Goal: Task Accomplishment & Management: Manage account settings

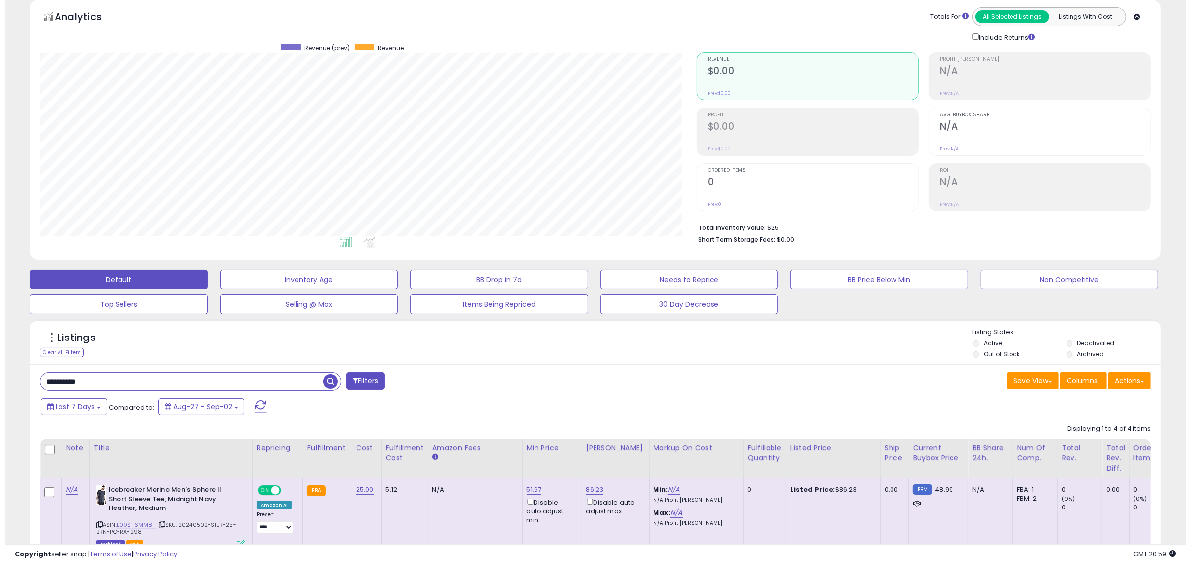
scroll to position [203, 657]
drag, startPoint x: 35, startPoint y: 372, endPoint x: -63, endPoint y: 363, distance: 99.1
click at [0, 363] on html "Unable to login Retrieving listings data.. has not yet accepted the Terms of Us…" at bounding box center [590, 239] width 1181 height 564
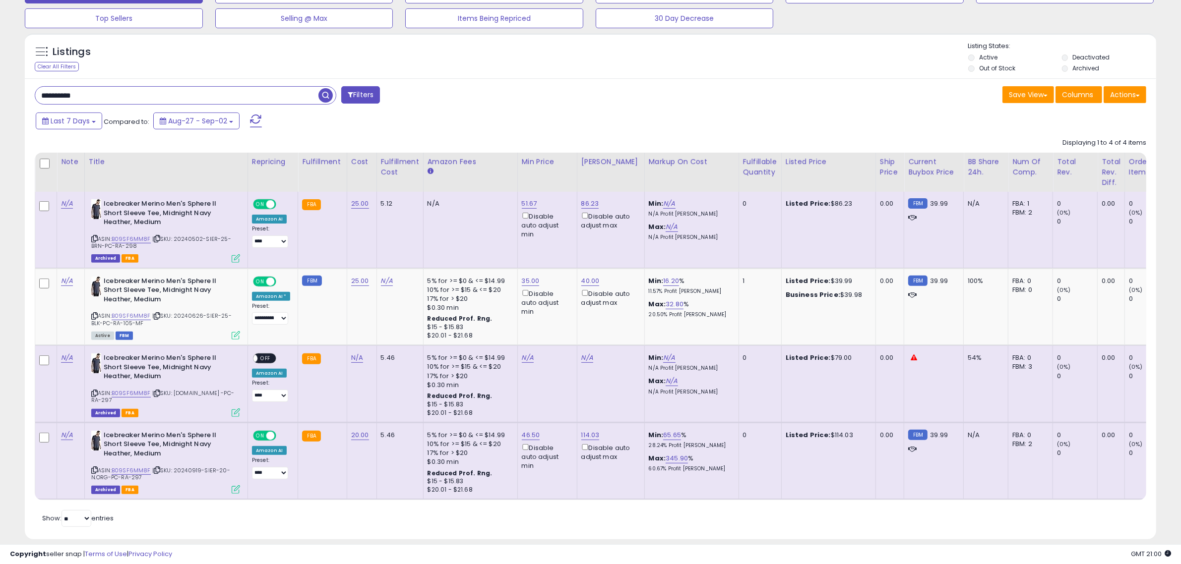
scroll to position [350, 0]
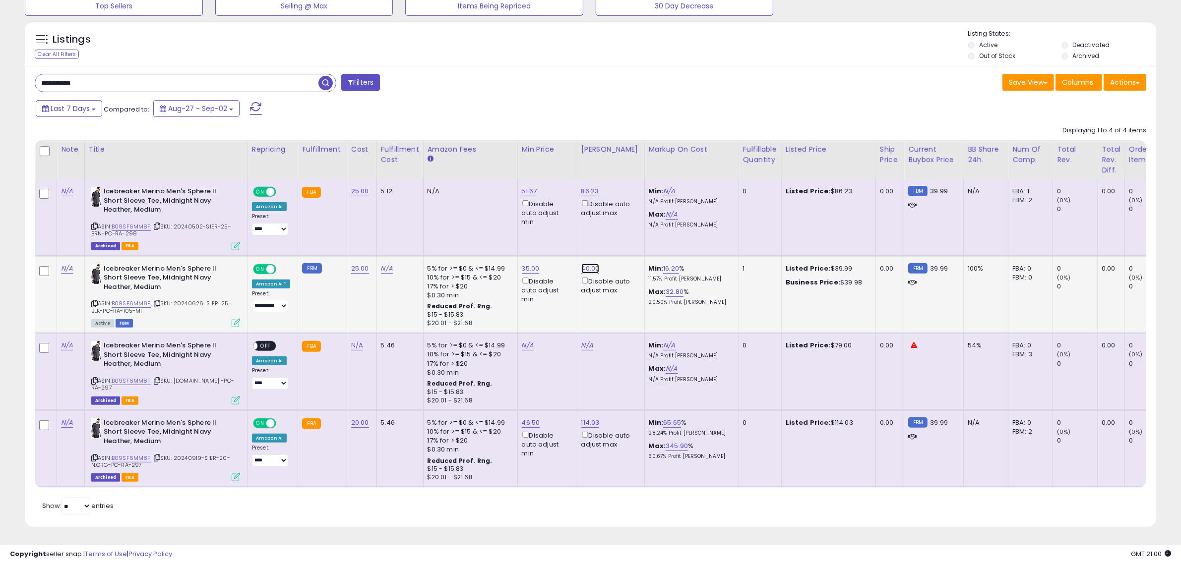
click at [593, 264] on link "40.00" at bounding box center [590, 269] width 18 height 10
drag, startPoint x: 472, startPoint y: 226, endPoint x: 406, endPoint y: 207, distance: 68.6
click at [406, 207] on tbody "N/A Icebreaker Merino Men's Sphere II Short Sleeve Tee, Midnight Navy Heather, …" at bounding box center [806, 333] width 1542 height 308
type input "*****"
click button "submit" at bounding box center [611, 232] width 17 height 15
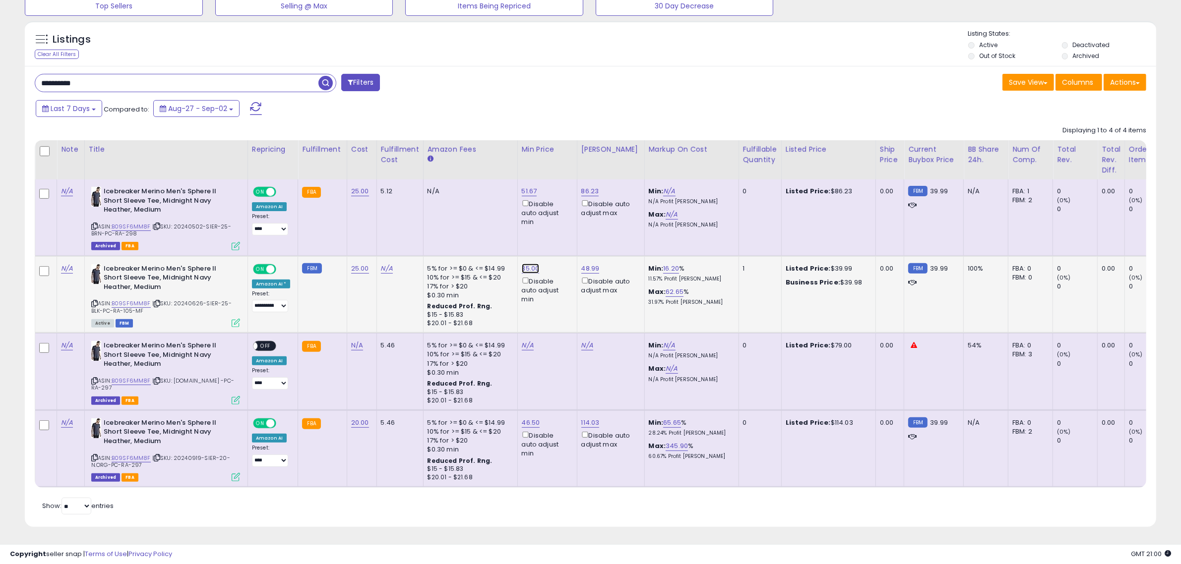
click at [527, 264] on link "35.00" at bounding box center [531, 269] width 18 height 10
drag, startPoint x: 511, startPoint y: 231, endPoint x: 311, endPoint y: 199, distance: 202.3
click at [363, 210] on tbody "N/A Icebreaker Merino Men's Sphere II Short Sleeve Tee, Midnight Navy Heather, …" at bounding box center [806, 333] width 1542 height 308
type input "*"
click button "submit" at bounding box center [551, 232] width 17 height 15
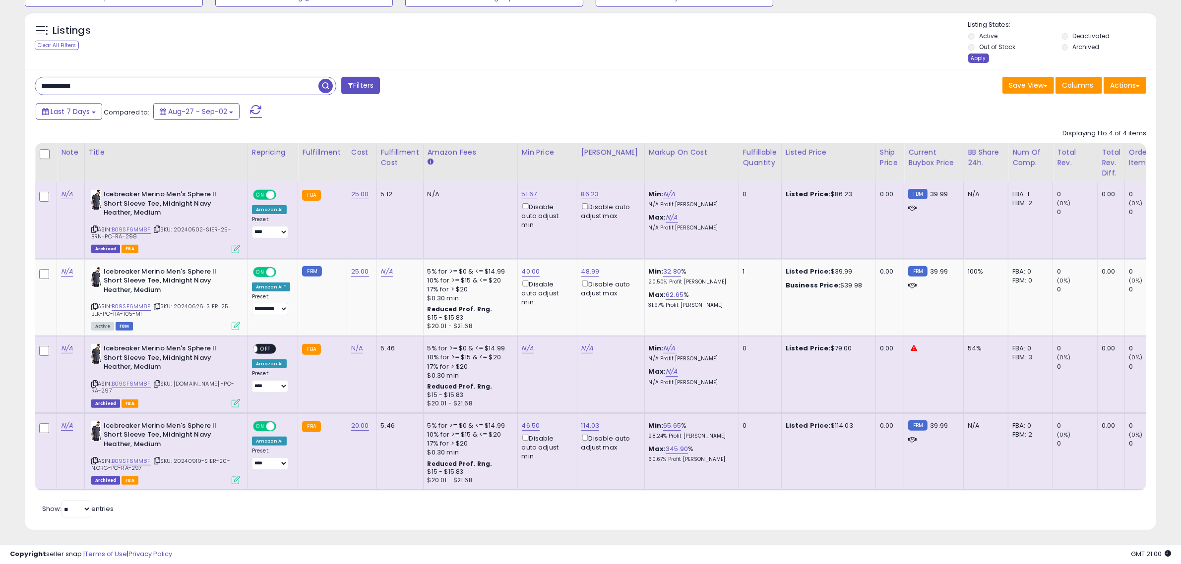
click at [978, 58] on div "Apply" at bounding box center [978, 58] width 21 height 9
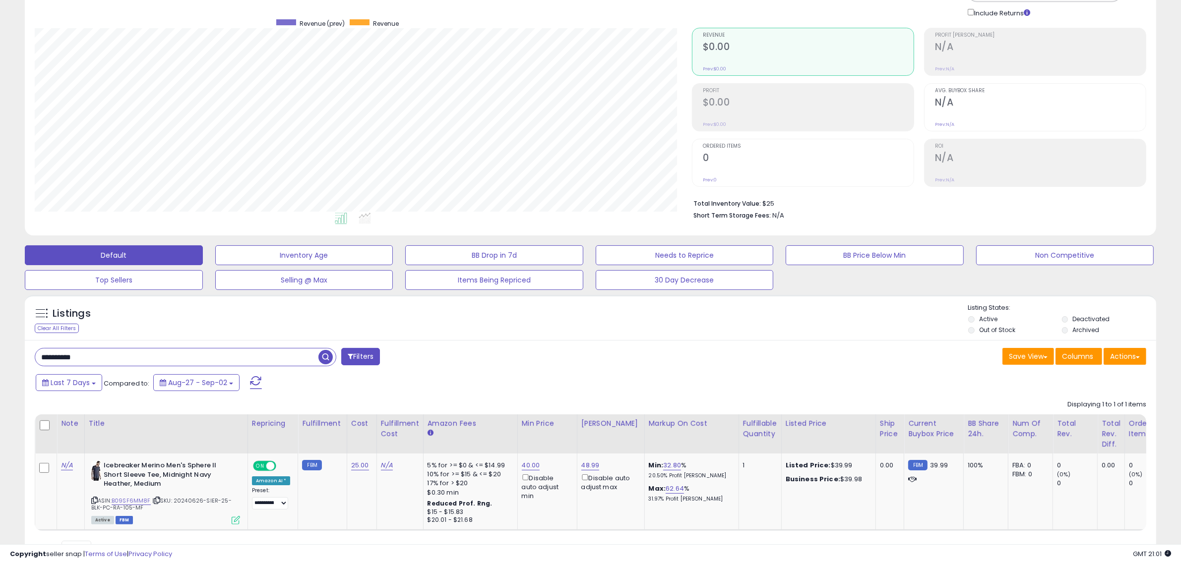
scroll to position [119, 0]
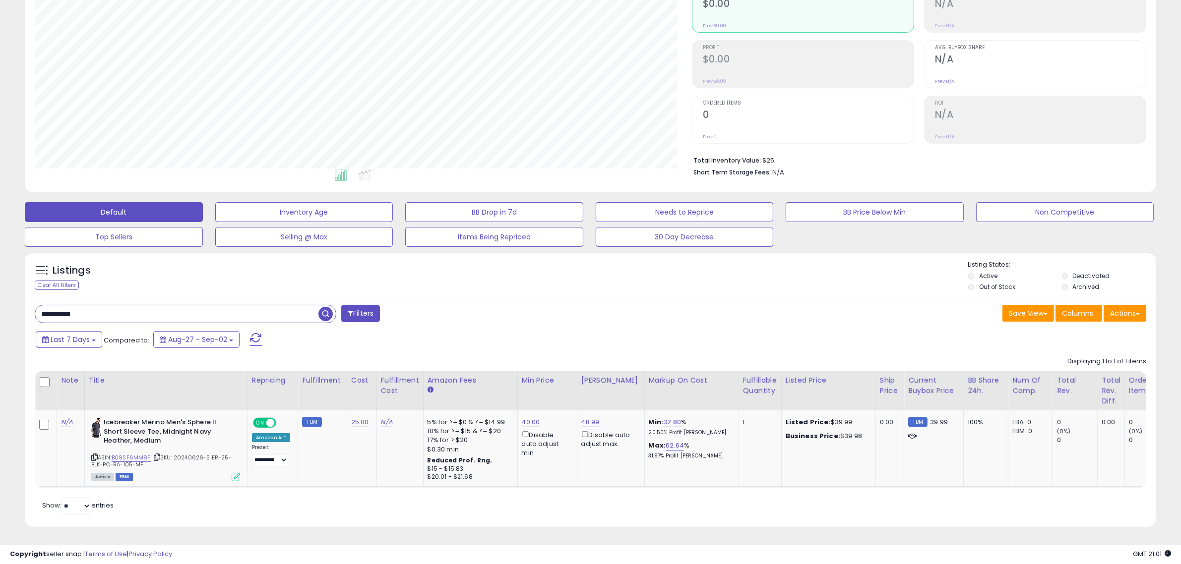
drag, startPoint x: 19, startPoint y: 311, endPoint x: -46, endPoint y: 308, distance: 64.6
click at [0, 308] on html "Unable to login Retrieving listings data.. has not yet accepted the Terms of Us…" at bounding box center [590, 172] width 1181 height 564
paste input "text"
type input "**********"
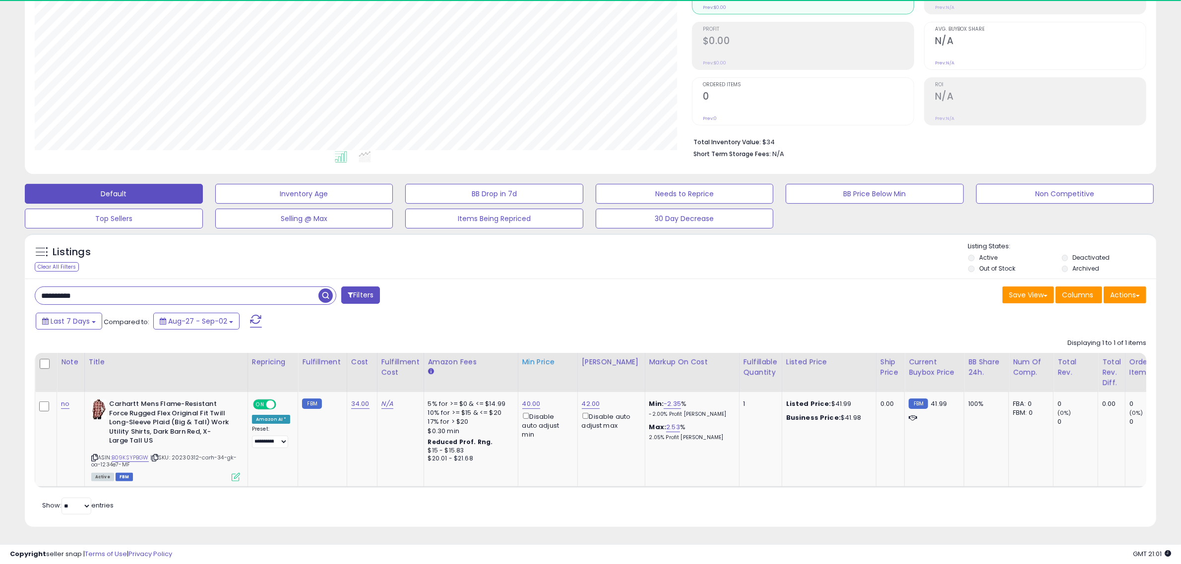
scroll to position [203, 657]
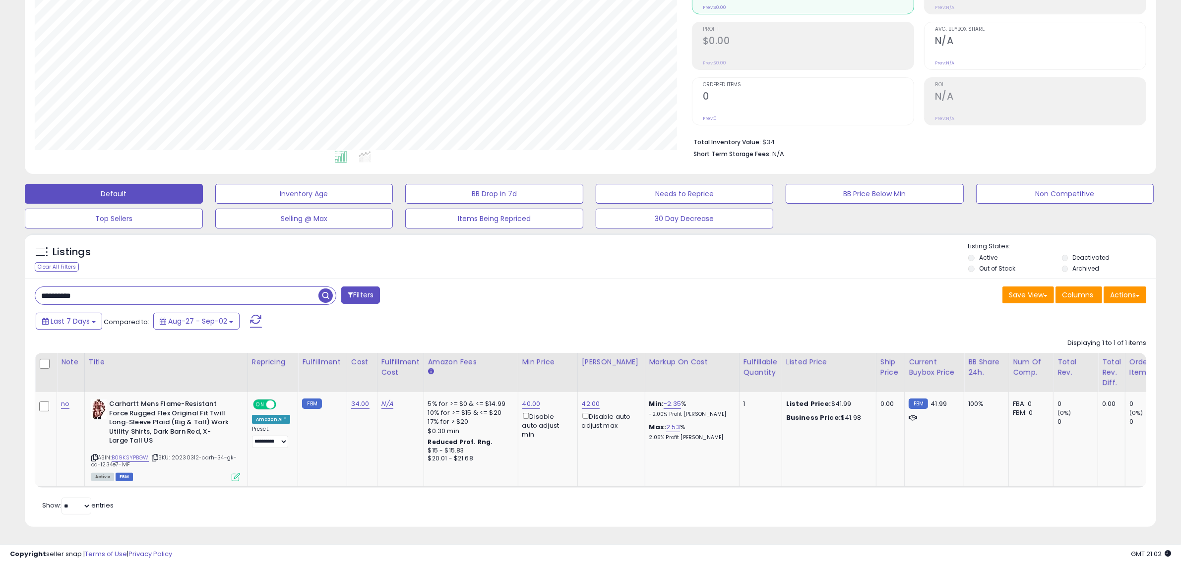
click at [654, 264] on div "Listings Clear All Filters Listing States:" at bounding box center [590, 259] width 1131 height 34
click at [522, 400] on div "40.00 Disable auto adjust min" at bounding box center [546, 420] width 48 height 40
click at [522, 399] on link "40.00" at bounding box center [531, 404] width 18 height 10
drag, startPoint x: 502, startPoint y: 361, endPoint x: 390, endPoint y: 343, distance: 113.6
click at [408, 356] on table "Note Title" at bounding box center [806, 420] width 1543 height 135
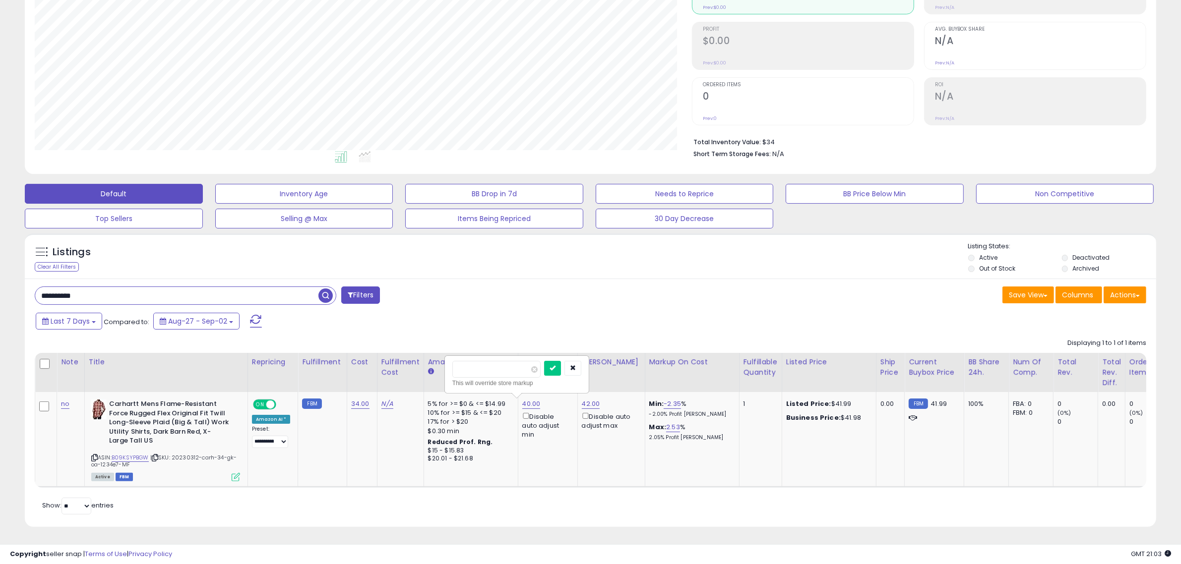
type input "**"
click at [544, 361] on button "submit" at bounding box center [552, 368] width 17 height 15
click at [583, 392] on td "42.00 Disable auto adjust max" at bounding box center [610, 439] width 67 height 95
click at [583, 399] on link "42.00" at bounding box center [591, 404] width 18 height 10
drag, startPoint x: 547, startPoint y: 361, endPoint x: 402, endPoint y: 348, distance: 145.9
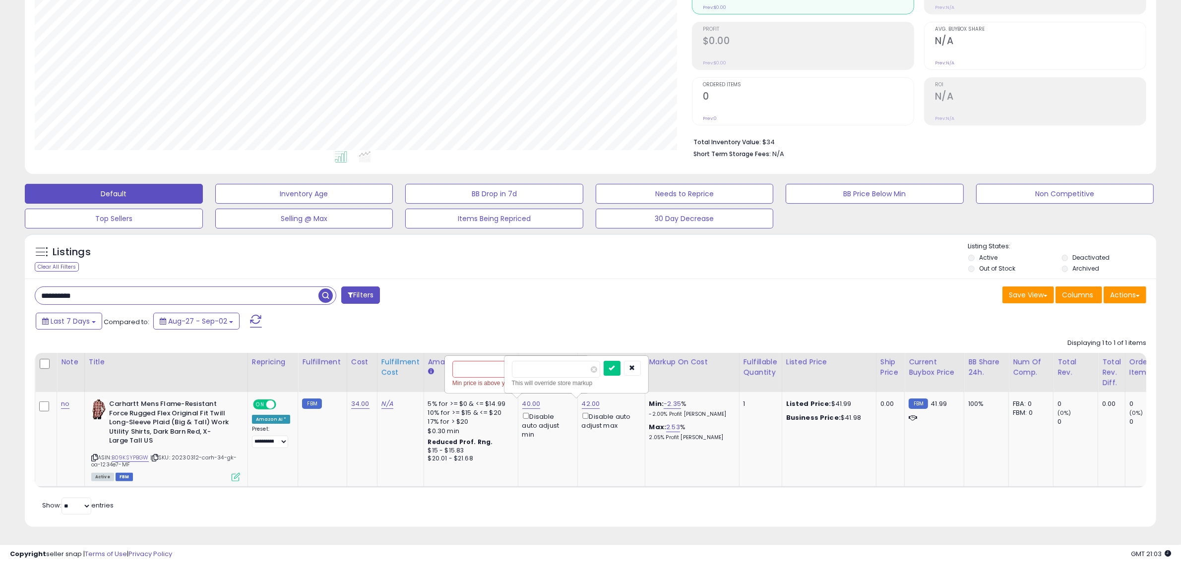
click at [420, 357] on table "Note Title" at bounding box center [806, 420] width 1543 height 135
type input "**"
click button "submit" at bounding box center [611, 368] width 17 height 15
click at [529, 399] on link "40.00" at bounding box center [531, 404] width 18 height 10
drag, startPoint x: 457, startPoint y: 360, endPoint x: 407, endPoint y: 353, distance: 50.6
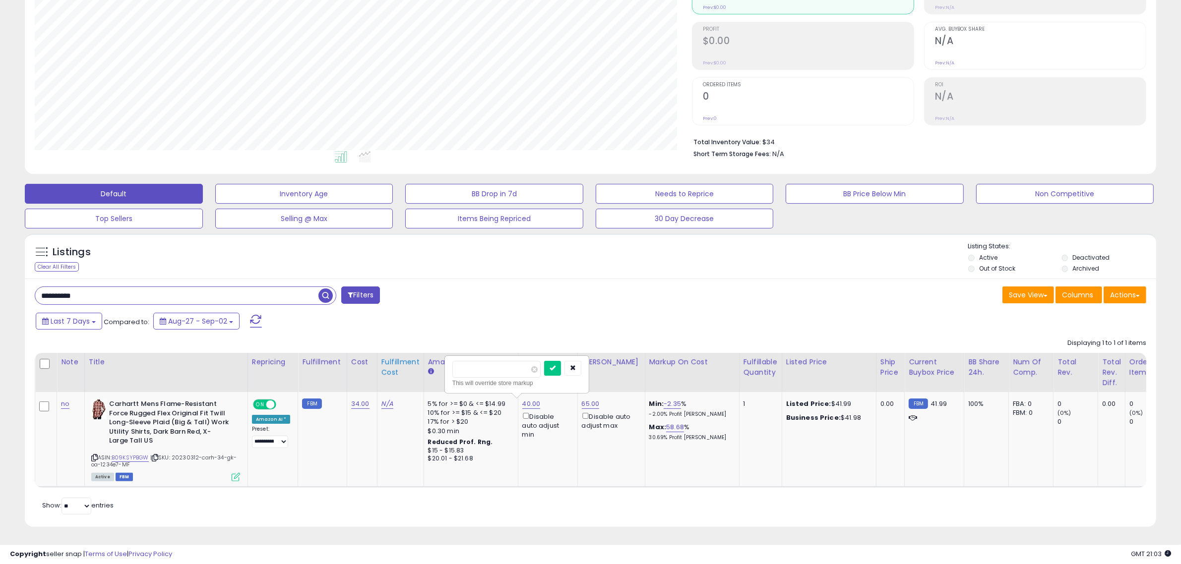
click at [411, 358] on table "Note Title" at bounding box center [806, 420] width 1543 height 135
type input "**"
click button "submit" at bounding box center [552, 368] width 17 height 15
drag, startPoint x: 88, startPoint y: 284, endPoint x: -31, endPoint y: 282, distance: 119.5
click at [0, 282] on html "Unable to login Retrieving listings data.. has not yet accepted the Terms of Us…" at bounding box center [590, 154] width 1181 height 564
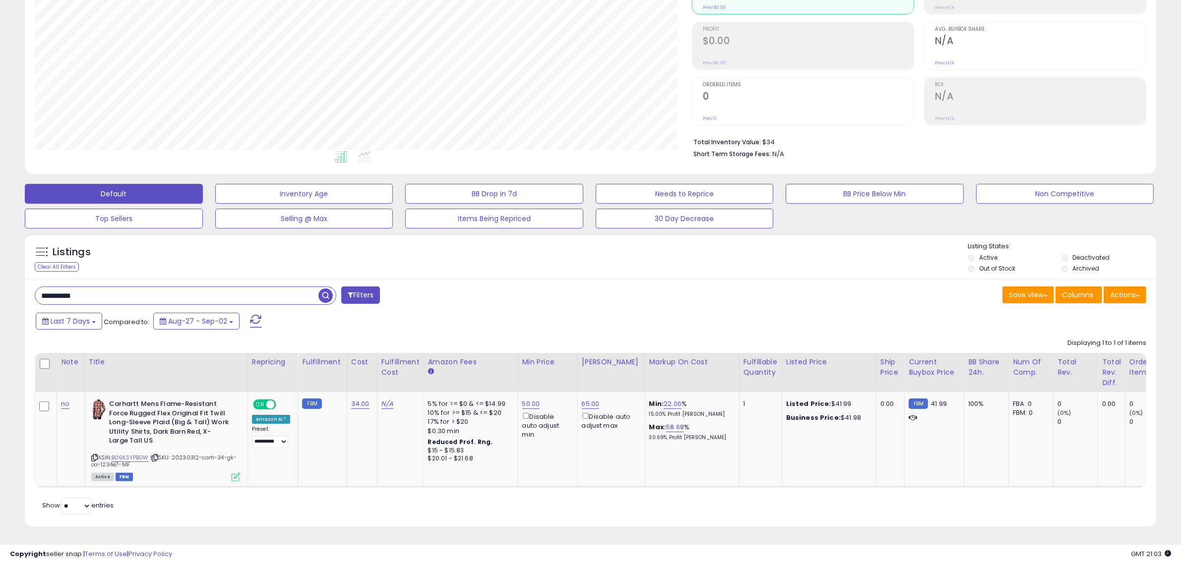
paste input "text"
type input "**********"
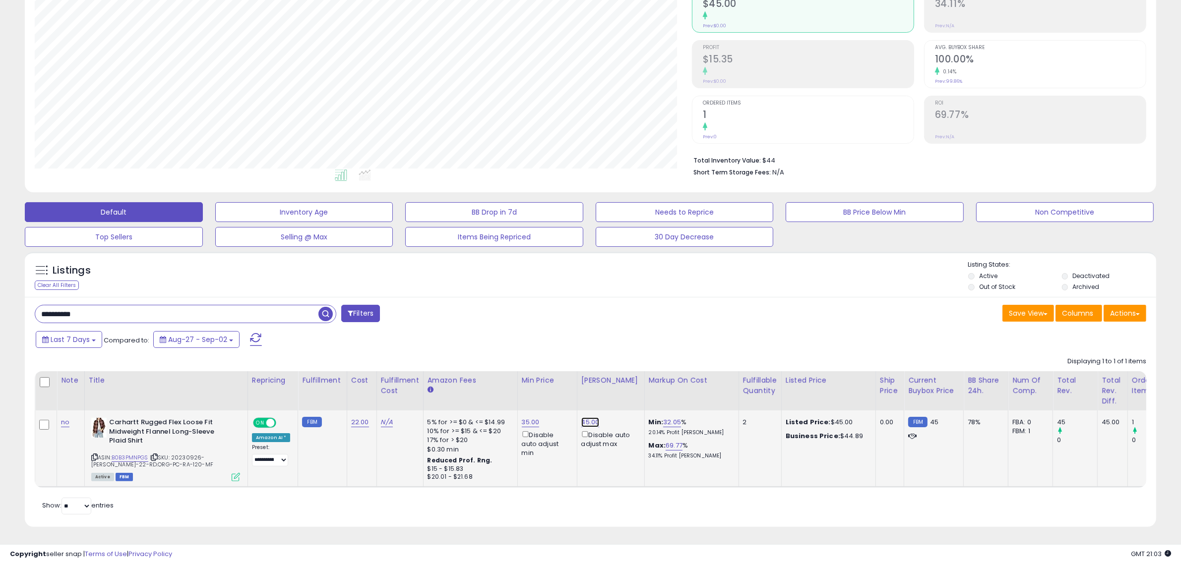
click at [586, 418] on link "45.00" at bounding box center [590, 423] width 18 height 10
drag, startPoint x: 546, startPoint y: 383, endPoint x: 472, endPoint y: 368, distance: 75.8
click at [489, 378] on table "Note Title" at bounding box center [807, 429] width 1545 height 117
type input "**"
click button "submit" at bounding box center [611, 386] width 17 height 15
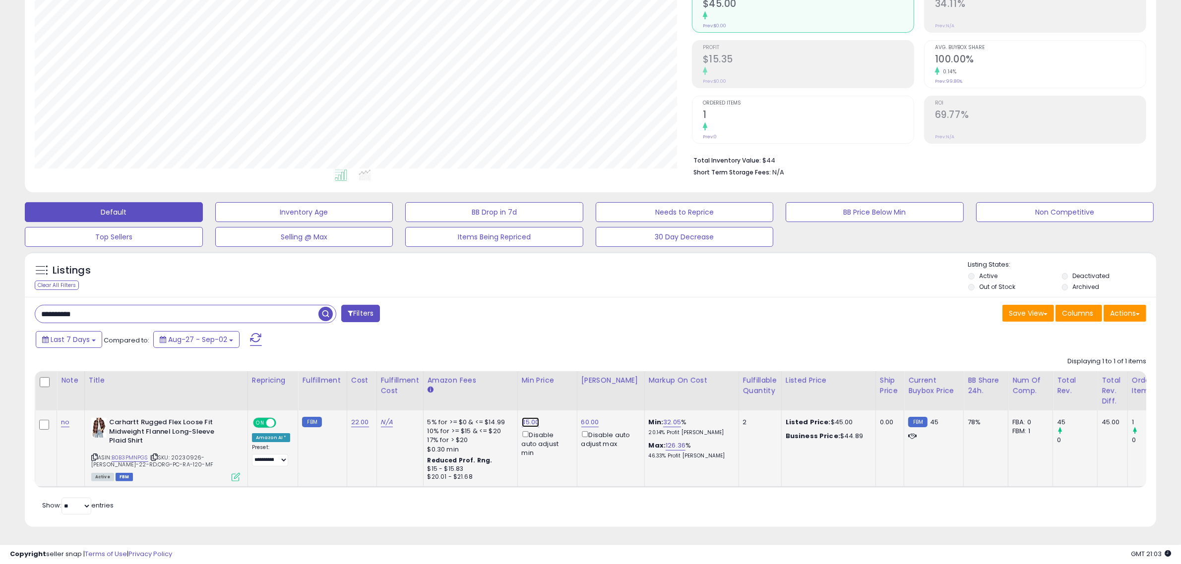
click at [527, 418] on link "35.00" at bounding box center [531, 423] width 18 height 10
click at [418, 378] on table "Note Title" at bounding box center [807, 429] width 1545 height 117
click at [543, 379] on button "submit" at bounding box center [551, 386] width 17 height 15
type input "**"
click button "submit" at bounding box center [551, 386] width 17 height 15
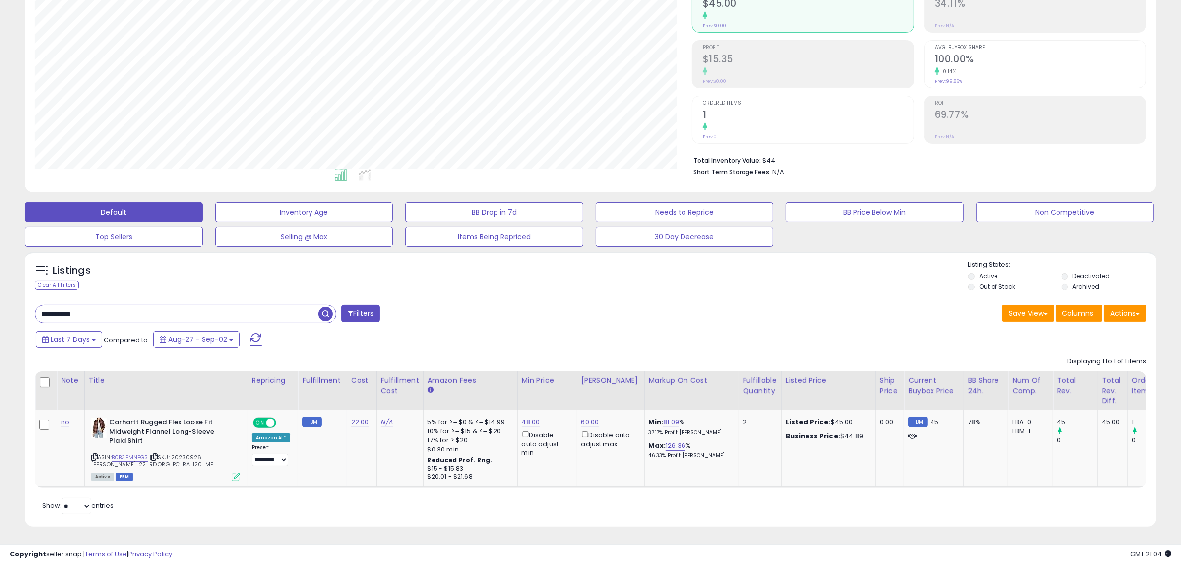
drag, startPoint x: 110, startPoint y: 306, endPoint x: -60, endPoint y: 298, distance: 170.3
click at [0, 298] on html "Unable to login Retrieving listings data.. has not yet accepted the Terms of Us…" at bounding box center [590, 172] width 1181 height 564
paste input "text"
type input "**********"
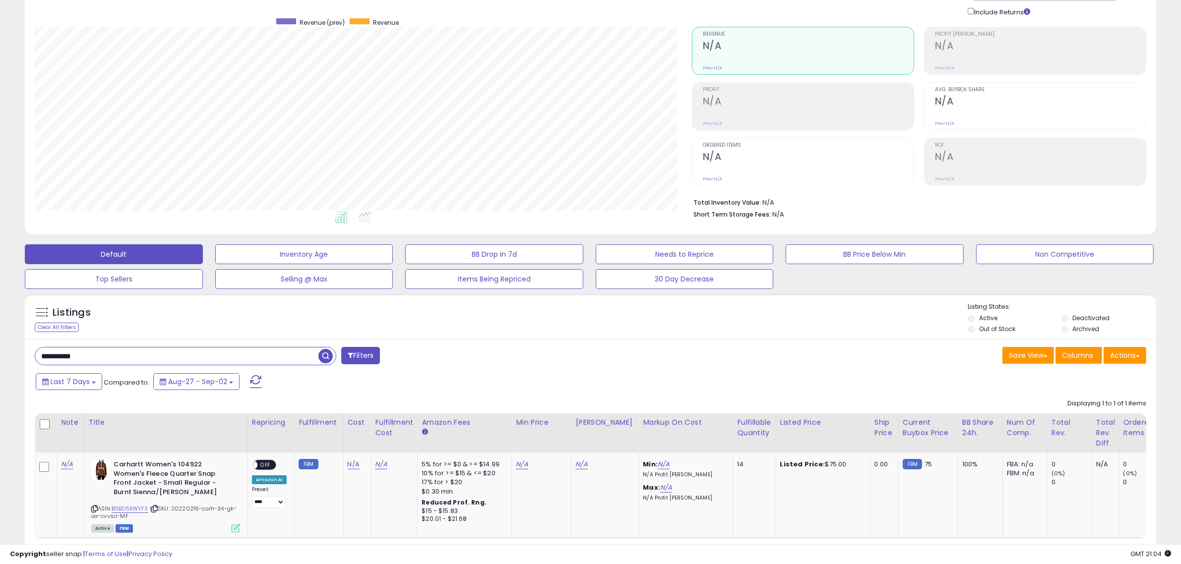
scroll to position [128, 0]
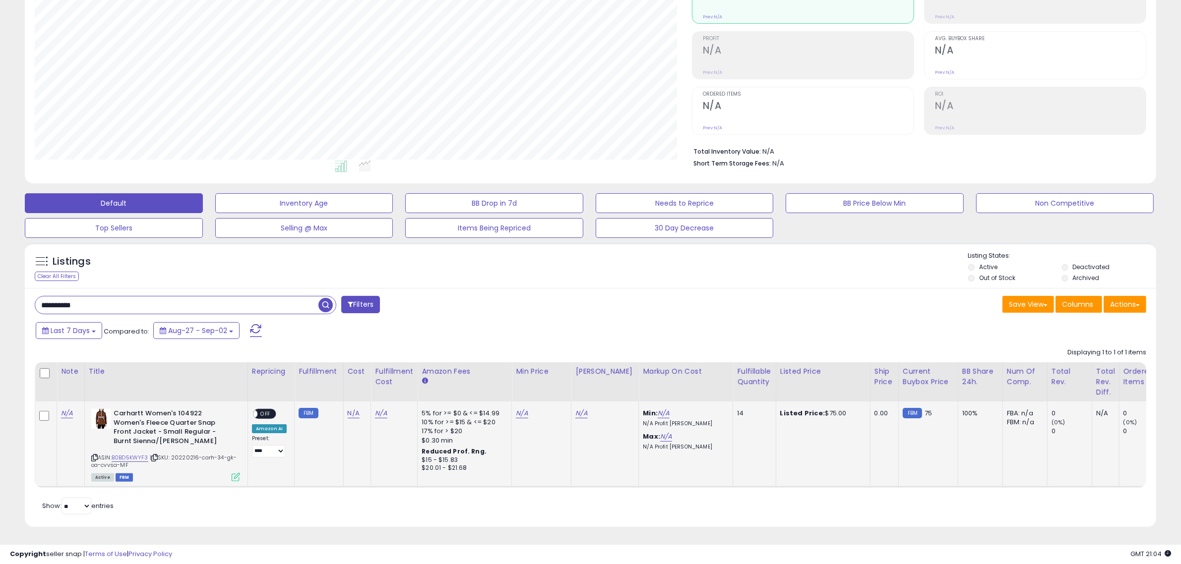
click at [529, 409] on div "N/A" at bounding box center [540, 413] width 48 height 9
click at [524, 409] on link "N/A" at bounding box center [522, 414] width 12 height 10
type input "**"
click button "submit" at bounding box center [544, 377] width 17 height 15
click at [578, 409] on link "N/A" at bounding box center [581, 414] width 12 height 10
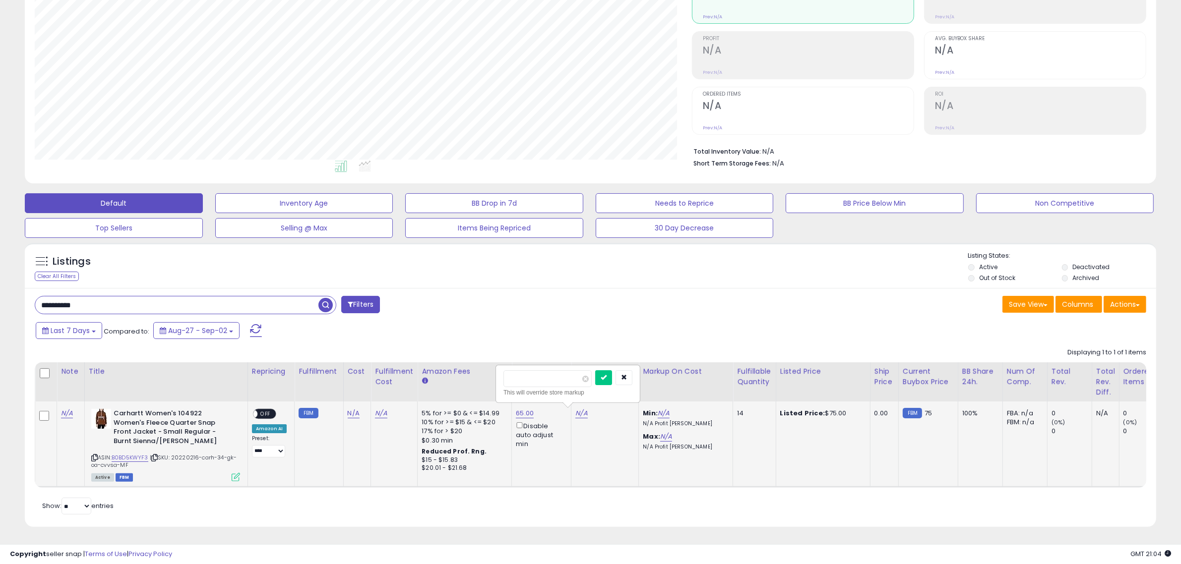
type input "**"
click button "submit" at bounding box center [603, 377] width 17 height 15
click at [268, 410] on div "ON OFF" at bounding box center [264, 414] width 23 height 10
click at [273, 445] on select "**********" at bounding box center [268, 451] width 33 height 12
select select "**********"
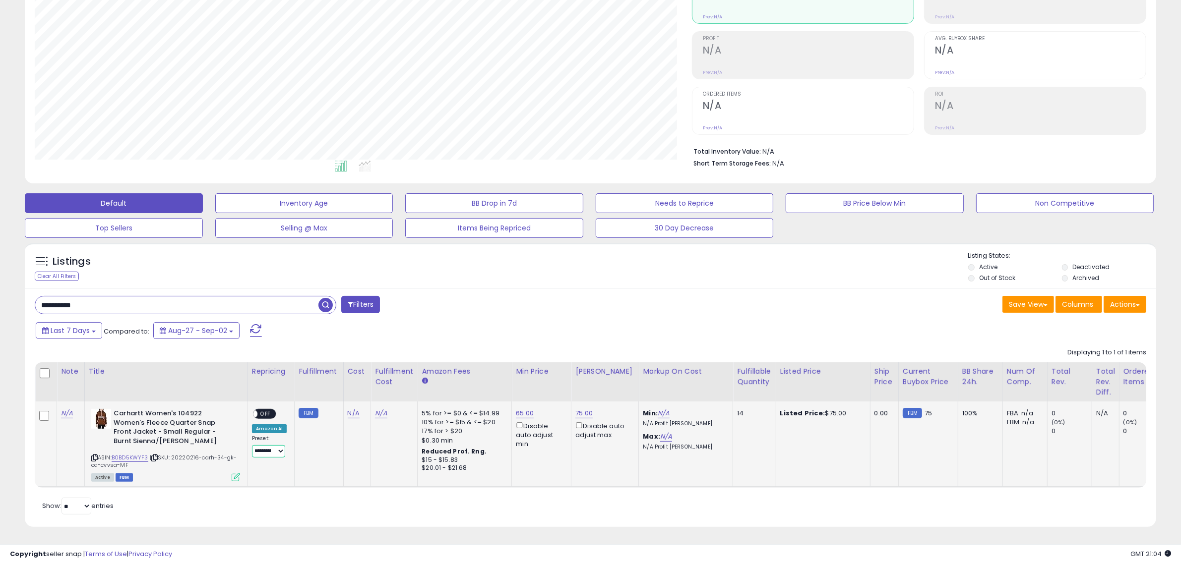
click at [252, 445] on select "**********" at bounding box center [268, 451] width 33 height 12
click at [260, 410] on span "OFF" at bounding box center [265, 414] width 16 height 8
click at [348, 409] on link "N/A" at bounding box center [354, 414] width 12 height 10
type input "**"
click button "submit" at bounding box center [376, 387] width 17 height 15
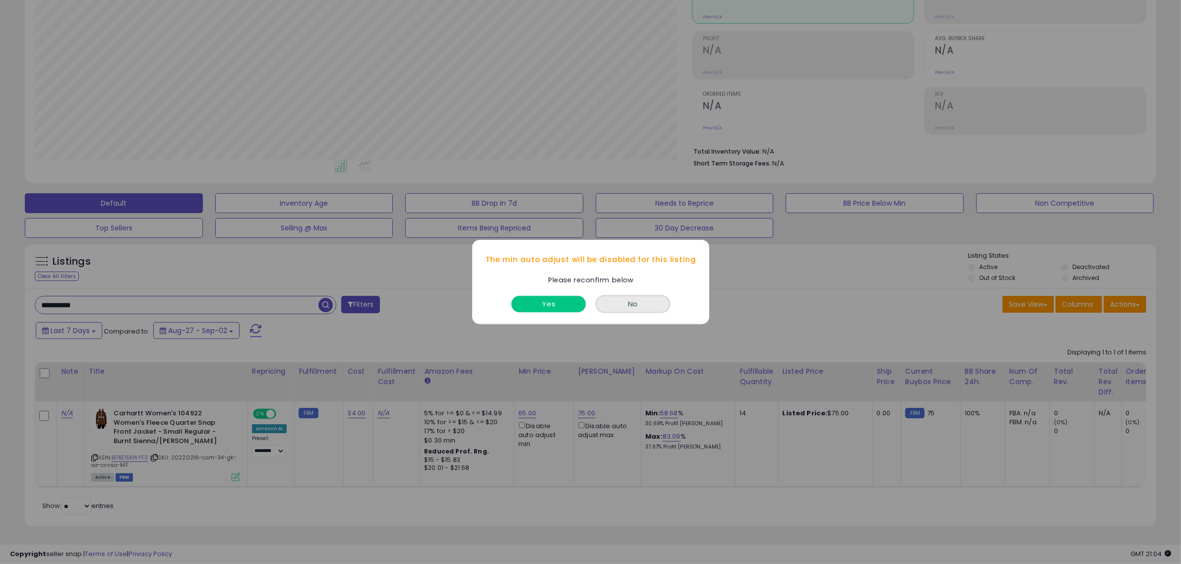
click at [541, 308] on button "Yes" at bounding box center [548, 304] width 74 height 16
click at [567, 301] on button "Yes" at bounding box center [548, 304] width 74 height 16
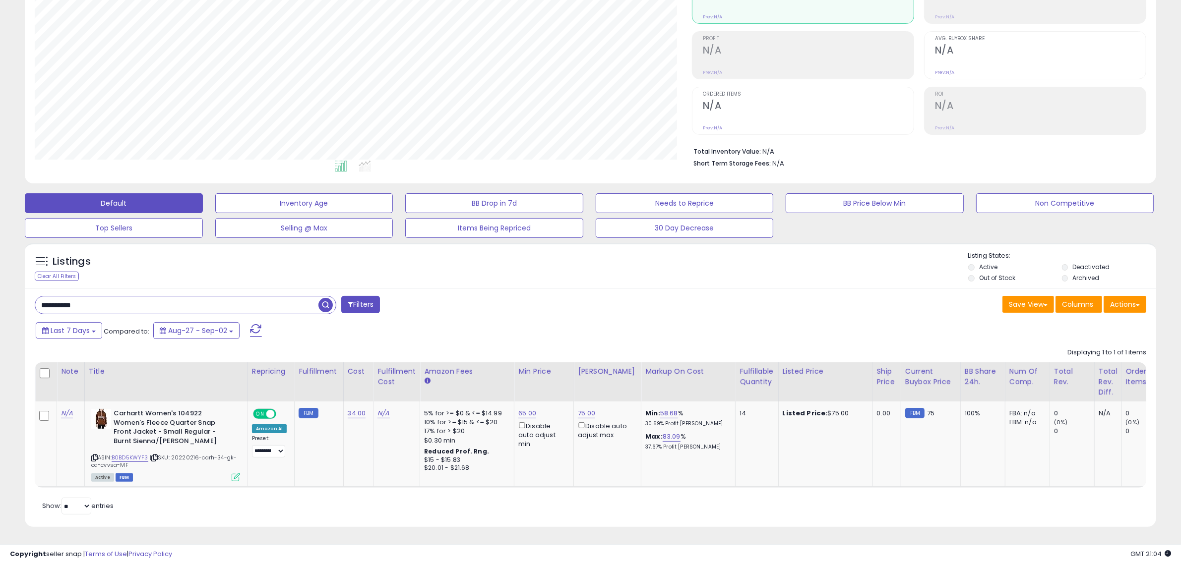
drag, startPoint x: 109, startPoint y: 302, endPoint x: -86, endPoint y: 286, distance: 195.6
click at [0, 286] on html "Unable to login Retrieving listings data.. has not yet accepted the Terms of Us…" at bounding box center [590, 163] width 1181 height 564
paste input "text"
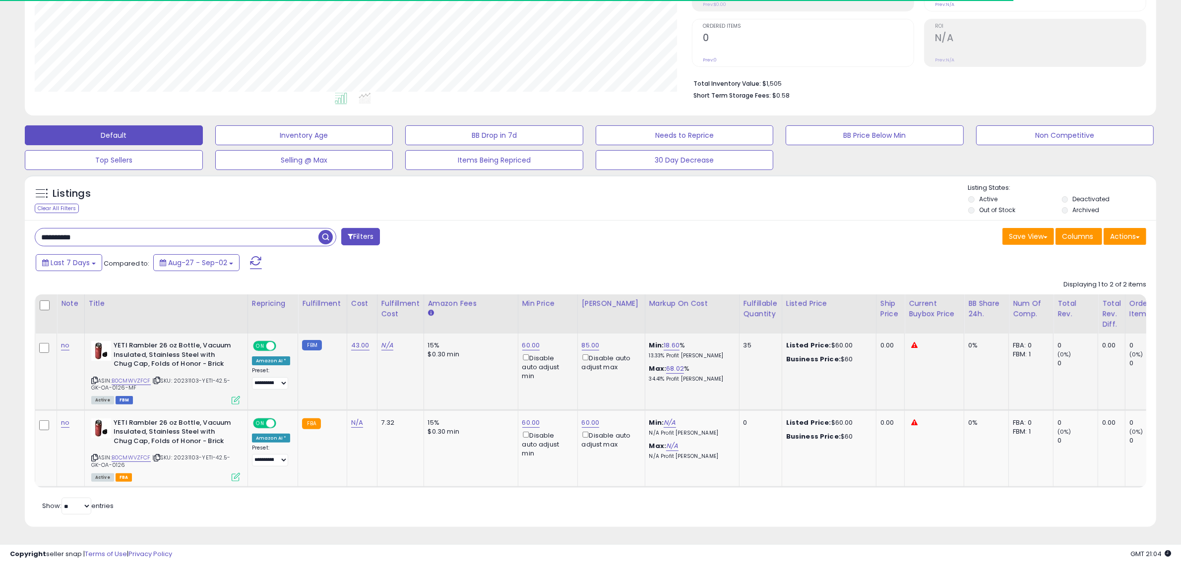
scroll to position [203, 657]
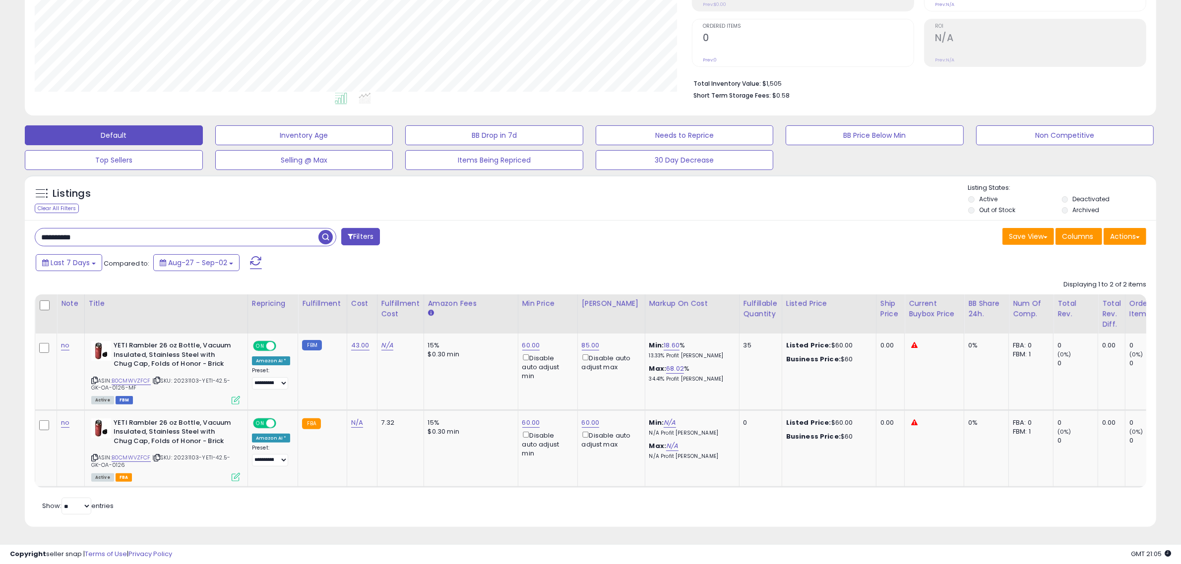
click at [0, 207] on html "Unable to login Retrieving listings data.. has not yet accepted the Terms of Us…" at bounding box center [590, 95] width 1181 height 564
paste input "text"
type input "**********"
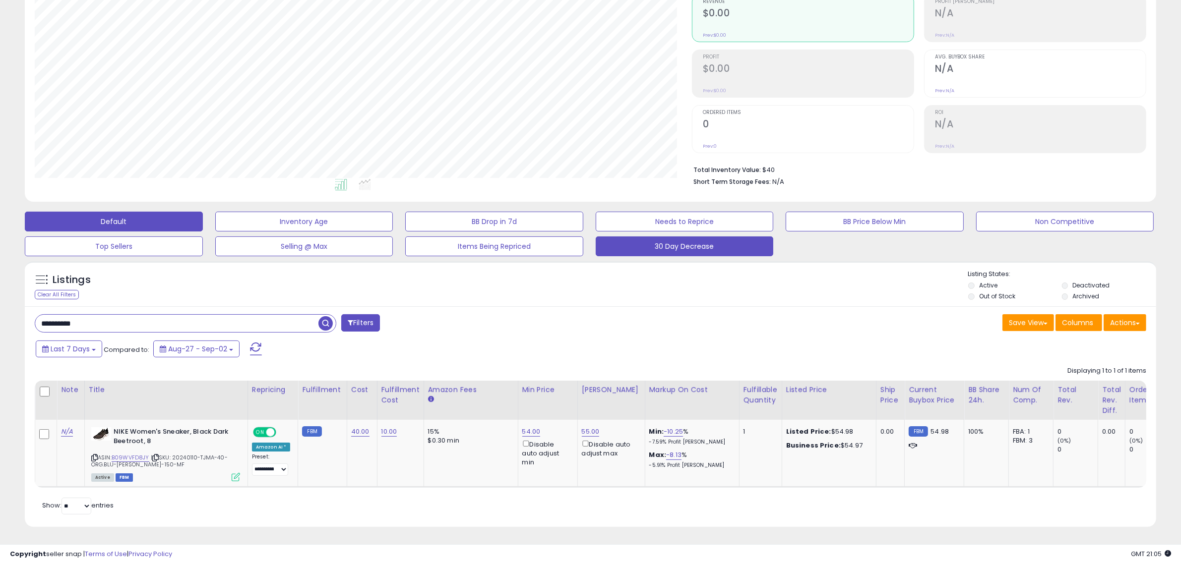
scroll to position [110, 0]
click at [522, 427] on link "54.00" at bounding box center [531, 432] width 18 height 10
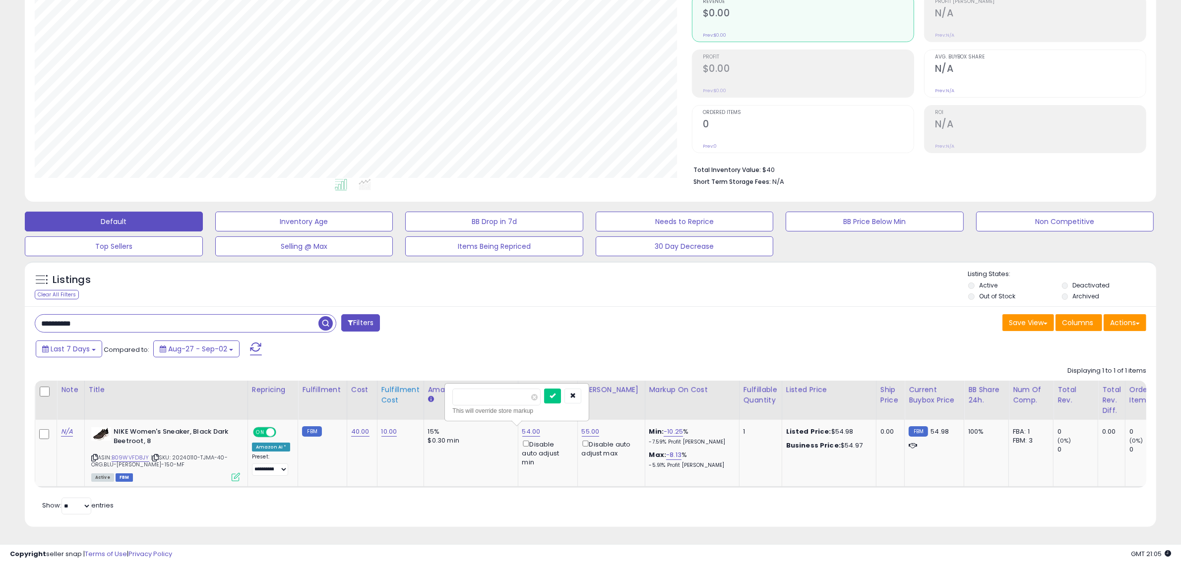
drag, startPoint x: 484, startPoint y: 388, endPoint x: 382, endPoint y: 377, distance: 102.7
click at [382, 381] on table "Note Title" at bounding box center [806, 434] width 1543 height 107
type input "**"
click at [544, 389] on button "submit" at bounding box center [552, 396] width 17 height 15
click at [585, 427] on link "55.00" at bounding box center [591, 432] width 18 height 10
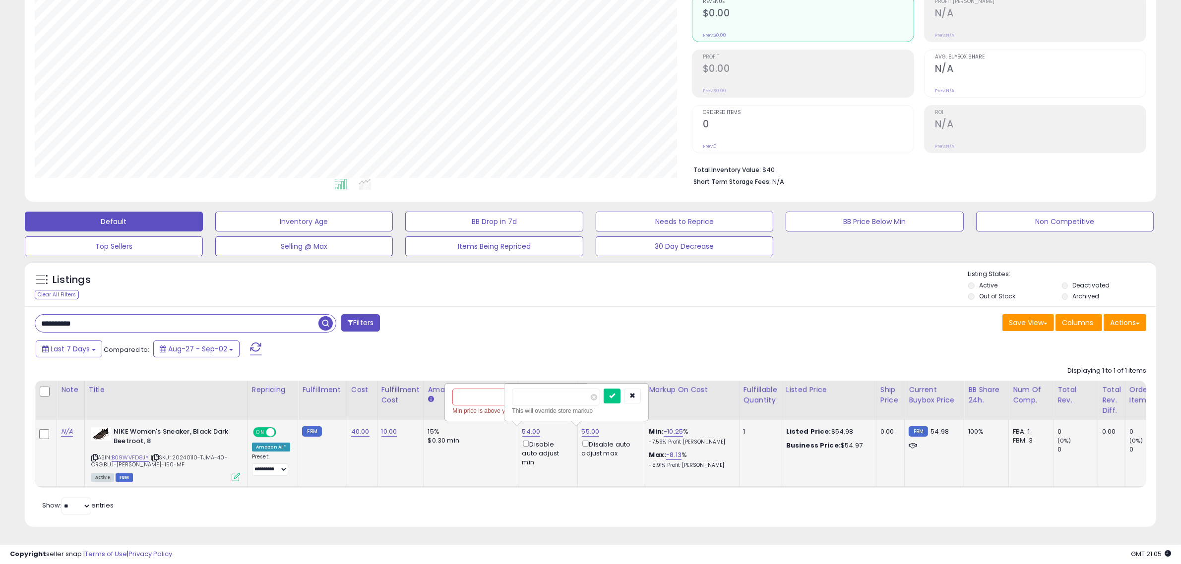
drag, startPoint x: 549, startPoint y: 390, endPoint x: 474, endPoint y: 385, distance: 76.0
click at [475, 420] on tr "N/A NIKE Women's Sneaker, Black Dark Beetroot, 8 ASIN: B09WVFD8JY | SKU: 202401…" at bounding box center [806, 453] width 1542 height 67
type input "**"
click button "submit" at bounding box center [611, 396] width 17 height 15
click at [522, 427] on link "54.00" at bounding box center [531, 432] width 18 height 10
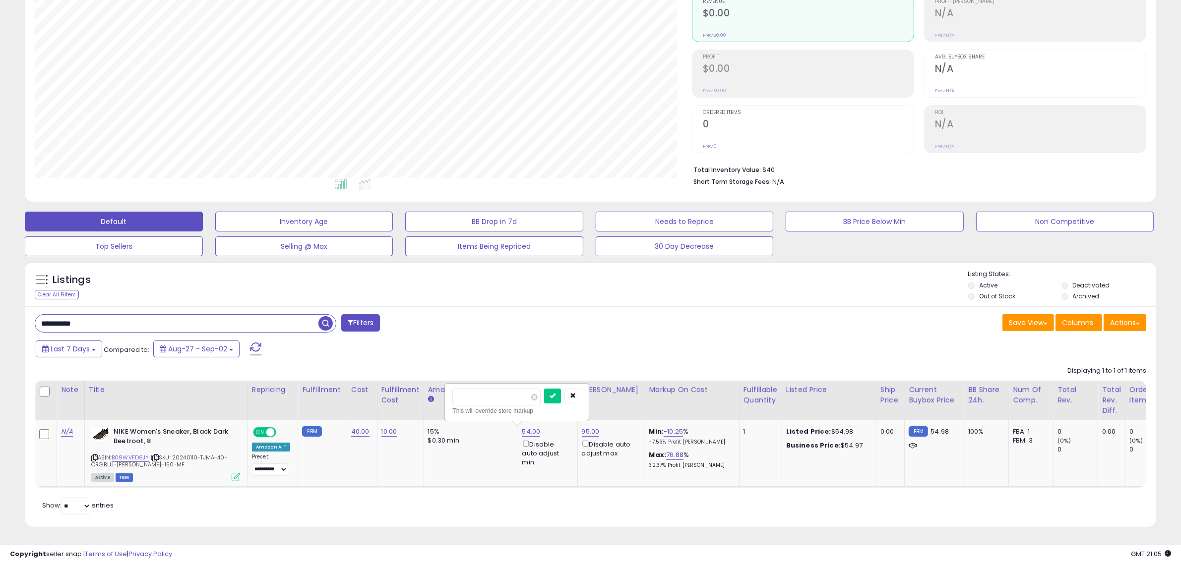
click at [400, 370] on div "Displaying 1 to 1 of 1 items Note Title Cost" at bounding box center [590, 424] width 1111 height 126
type input "**"
click button "submit" at bounding box center [552, 396] width 17 height 15
drag, startPoint x: 95, startPoint y: 316, endPoint x: -30, endPoint y: 308, distance: 125.2
click at [0, 308] on html "Unable to login Retrieving listings data.. has not yet accepted the Terms of Us…" at bounding box center [590, 181] width 1181 height 564
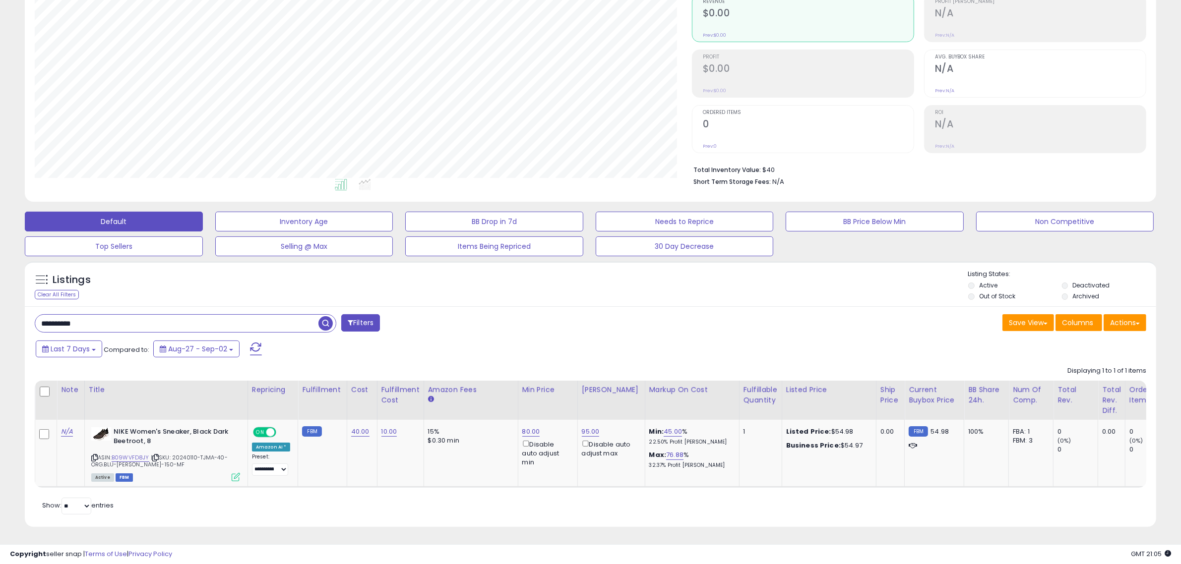
paste input "text"
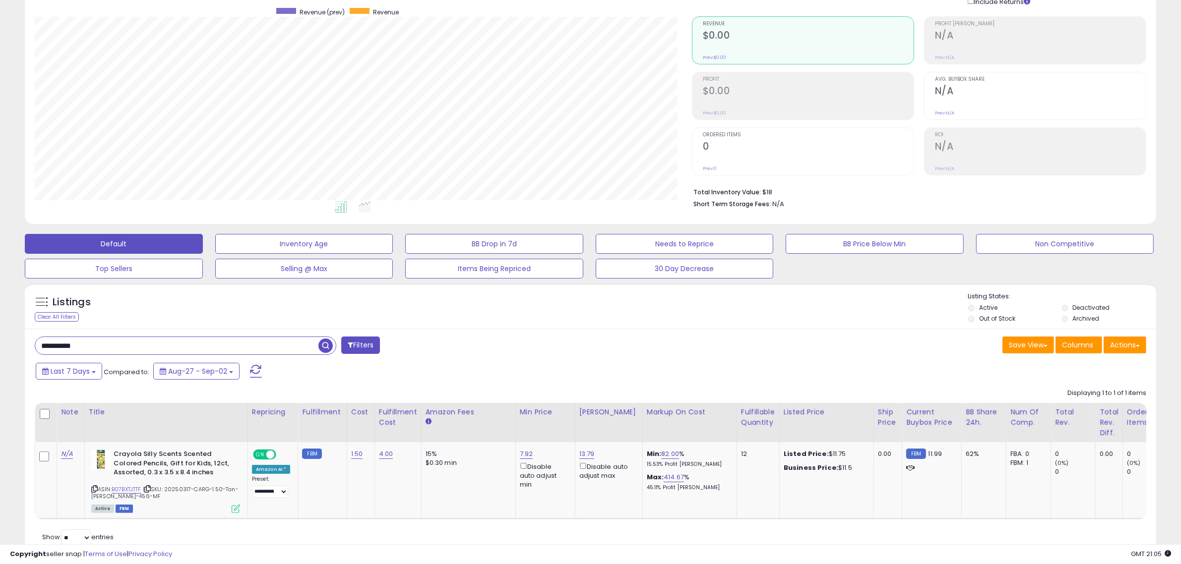
scroll to position [119, 0]
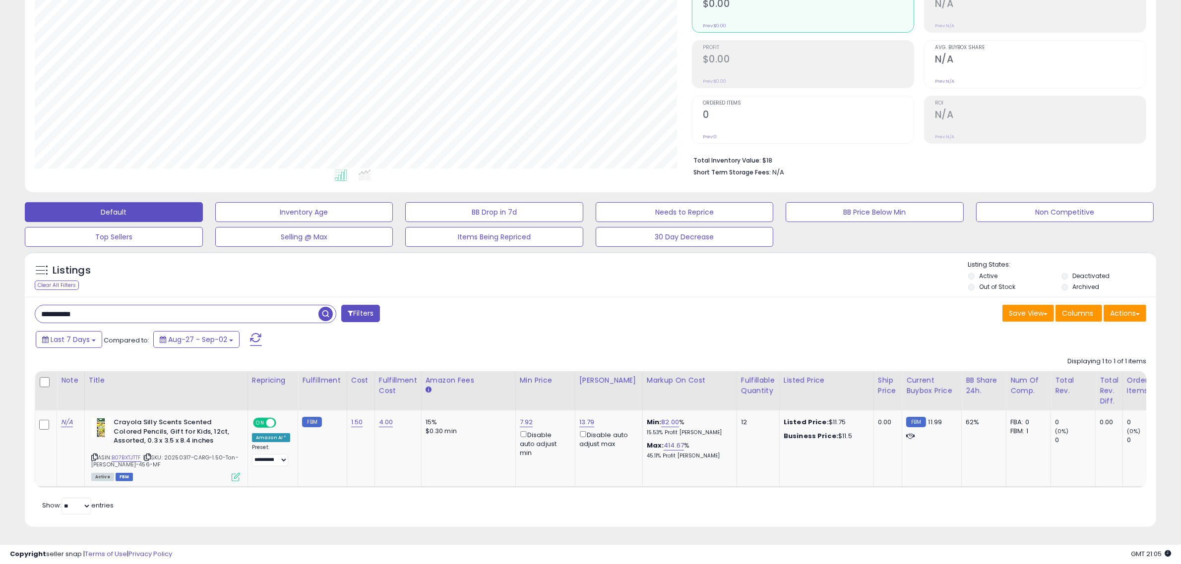
drag, startPoint x: 10, startPoint y: 302, endPoint x: -30, endPoint y: 298, distance: 40.4
click at [0, 298] on html "Unable to login Retrieving listings data.. has not yet accepted the Terms of Us…" at bounding box center [590, 172] width 1181 height 564
paste input "text"
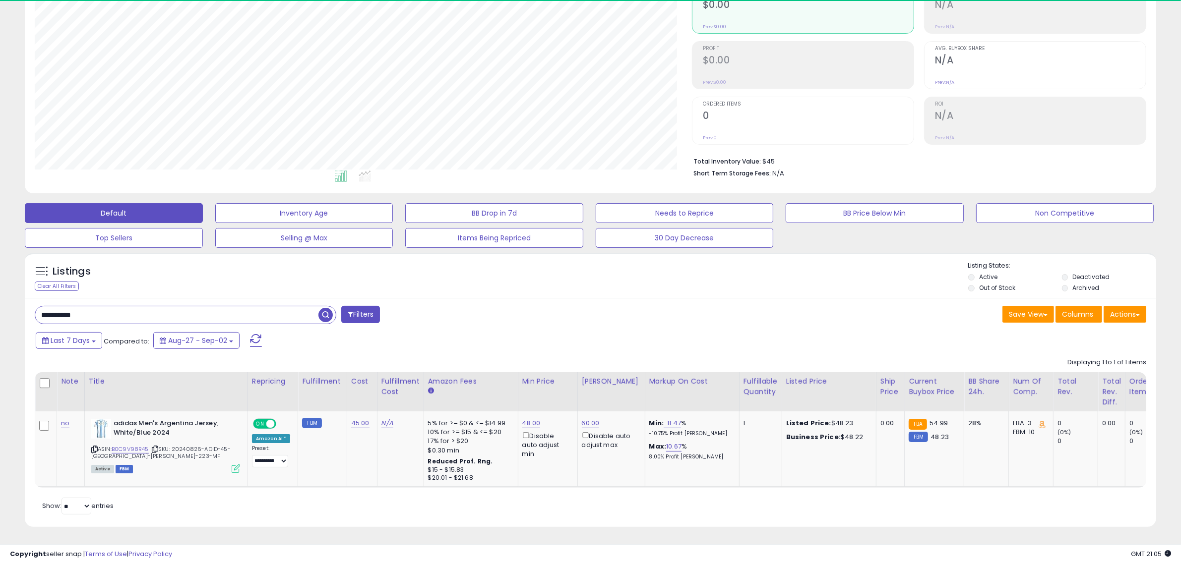
scroll to position [203, 657]
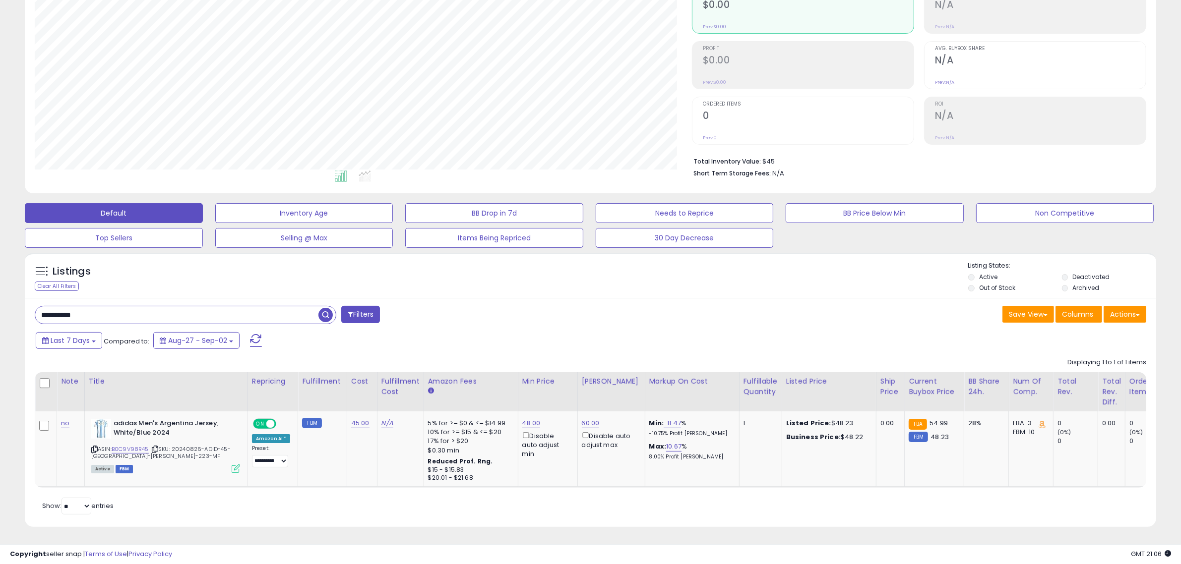
drag, startPoint x: 93, startPoint y: 301, endPoint x: -52, endPoint y: 297, distance: 144.9
click at [0, 297] on html "Unable to login Retrieving listings data.. has not yet accepted the Terms of Us…" at bounding box center [590, 173] width 1181 height 564
paste input "text"
type input "**********"
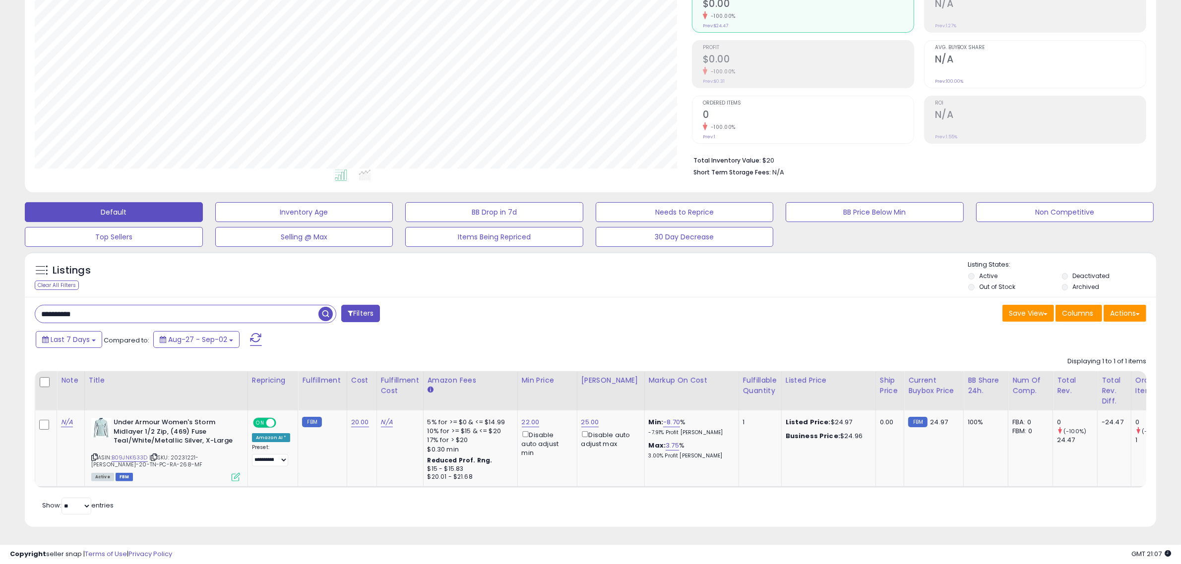
scroll to position [119, 0]
click at [138, 454] on link "B09JNK633D" at bounding box center [130, 458] width 36 height 8
click at [588, 418] on link "25.00" at bounding box center [590, 423] width 18 height 10
drag, startPoint x: 558, startPoint y: 375, endPoint x: 378, endPoint y: 358, distance: 180.9
click at [461, 380] on table "Note Title" at bounding box center [809, 429] width 1549 height 117
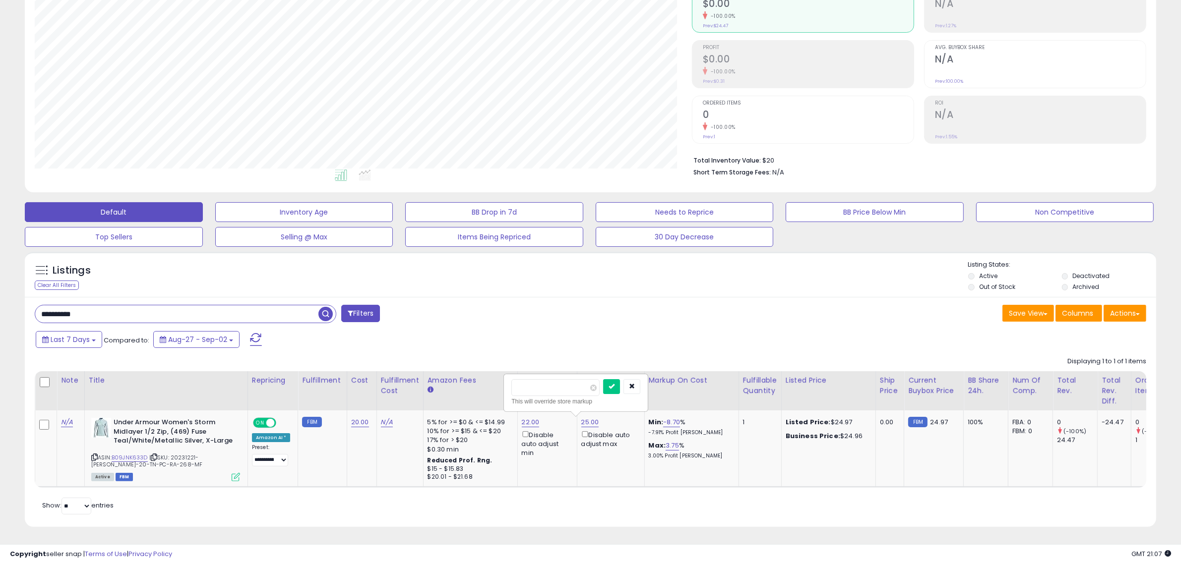
type input "**"
click button "submit" at bounding box center [611, 386] width 17 height 15
click at [534, 418] on link "22.00" at bounding box center [531, 423] width 18 height 10
click at [380, 383] on table "Note Title" at bounding box center [809, 429] width 1549 height 117
type input "**"
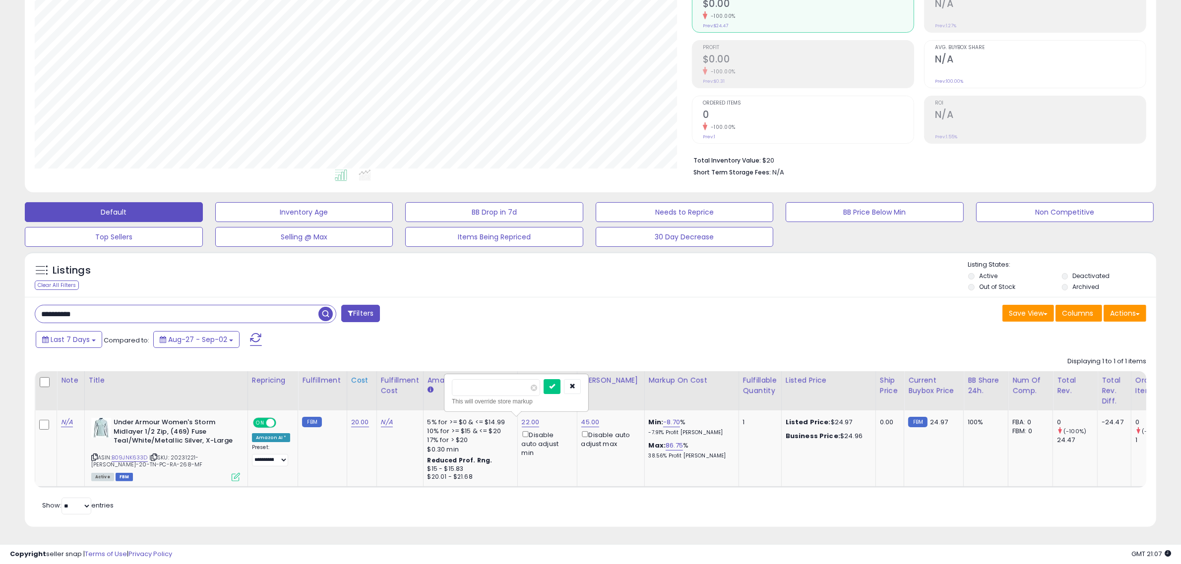
click button "submit" at bounding box center [551, 386] width 17 height 15
drag, startPoint x: 118, startPoint y: 310, endPoint x: -64, endPoint y: 305, distance: 182.0
click at [0, 305] on html "Unable to login Retrieving listings data.. has not yet accepted the Terms of Us…" at bounding box center [590, 172] width 1181 height 564
paste input "text"
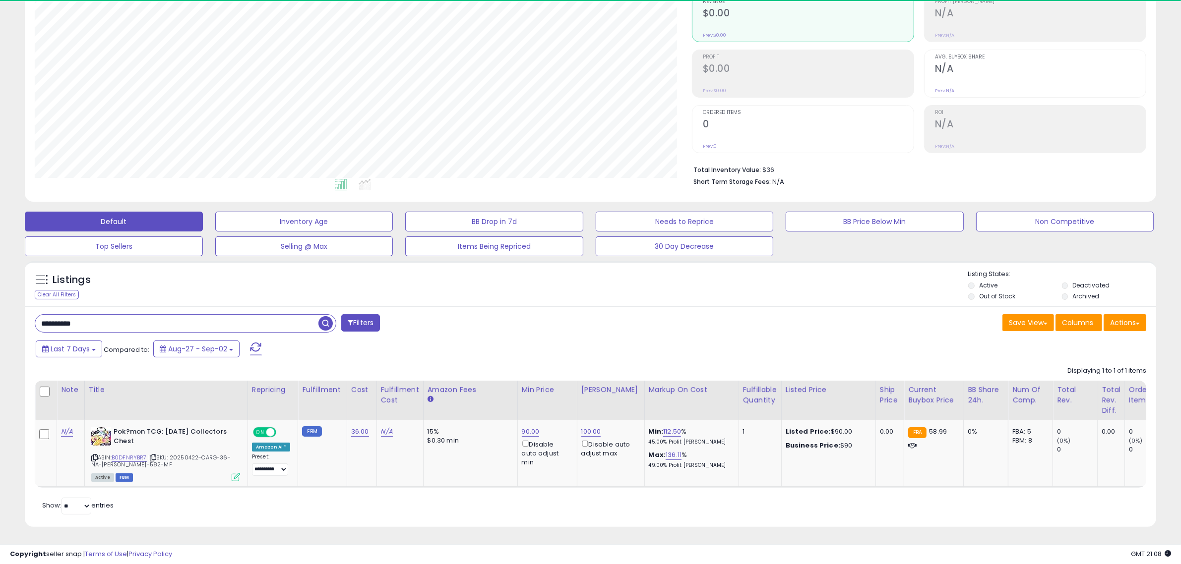
scroll to position [203, 657]
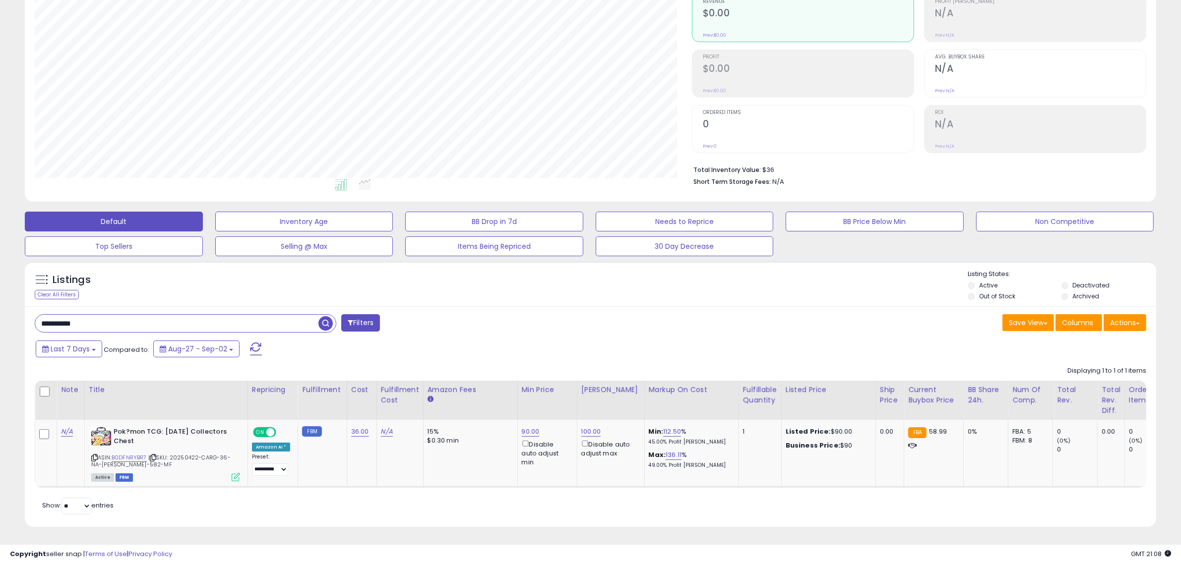
click at [0, 305] on html "Unable to login Retrieving listings data.. has not yet accepted the Terms of Us…" at bounding box center [590, 181] width 1181 height 564
paste input "text"
type input "**********"
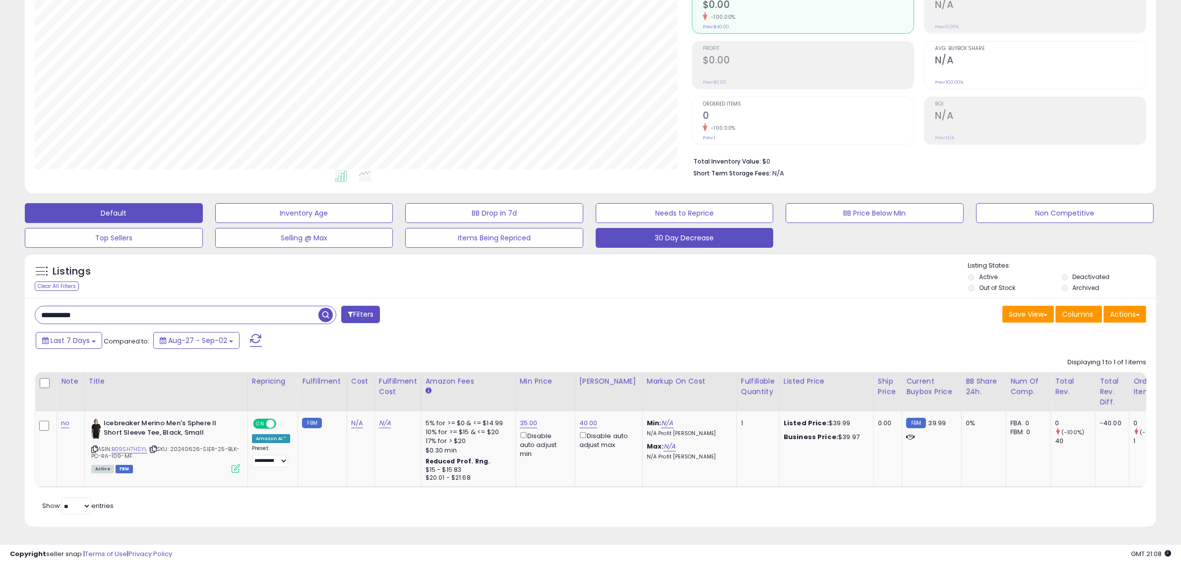
scroll to position [118, 0]
click at [353, 418] on link "N/A" at bounding box center [357, 423] width 12 height 10
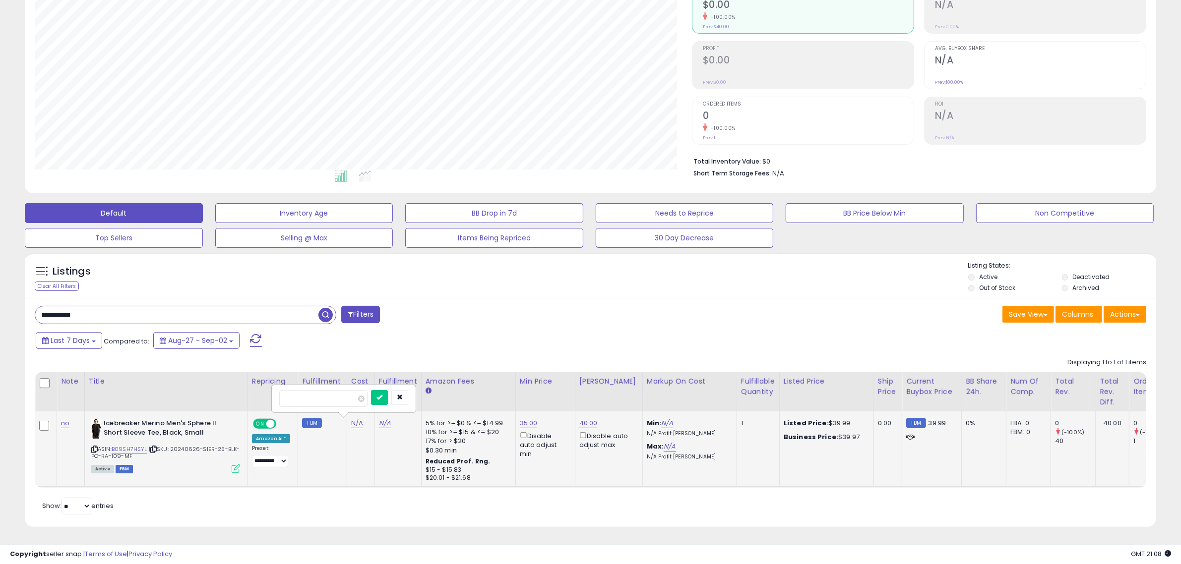
type input "**"
click button "submit" at bounding box center [379, 397] width 17 height 15
click at [553, 272] on div "Listings Clear All Filters Listing States:" at bounding box center [590, 278] width 1131 height 34
